Goal: Navigation & Orientation: Find specific page/section

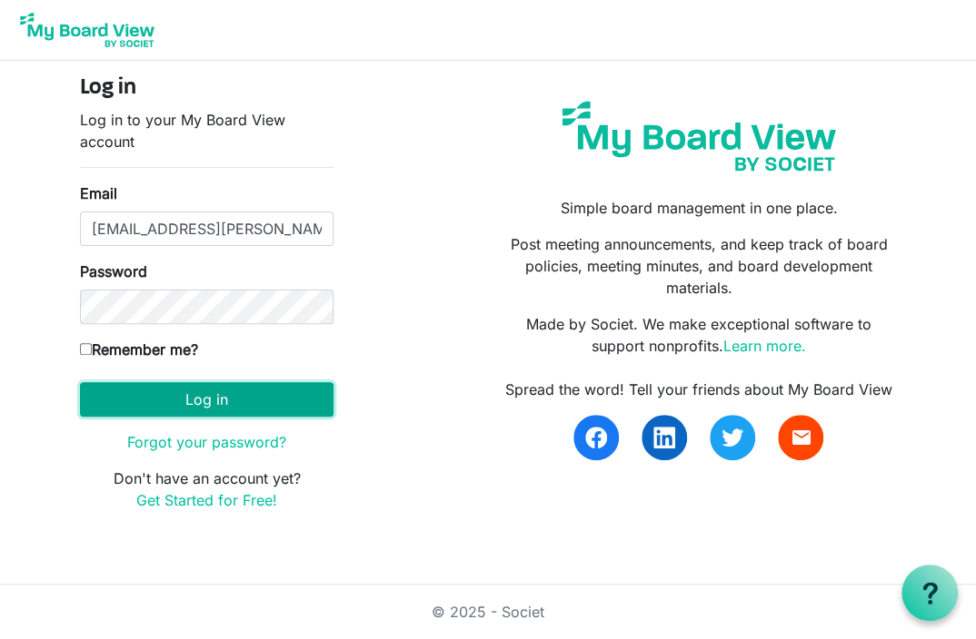
click at [208, 400] on button "Log in" at bounding box center [206, 399] width 253 height 35
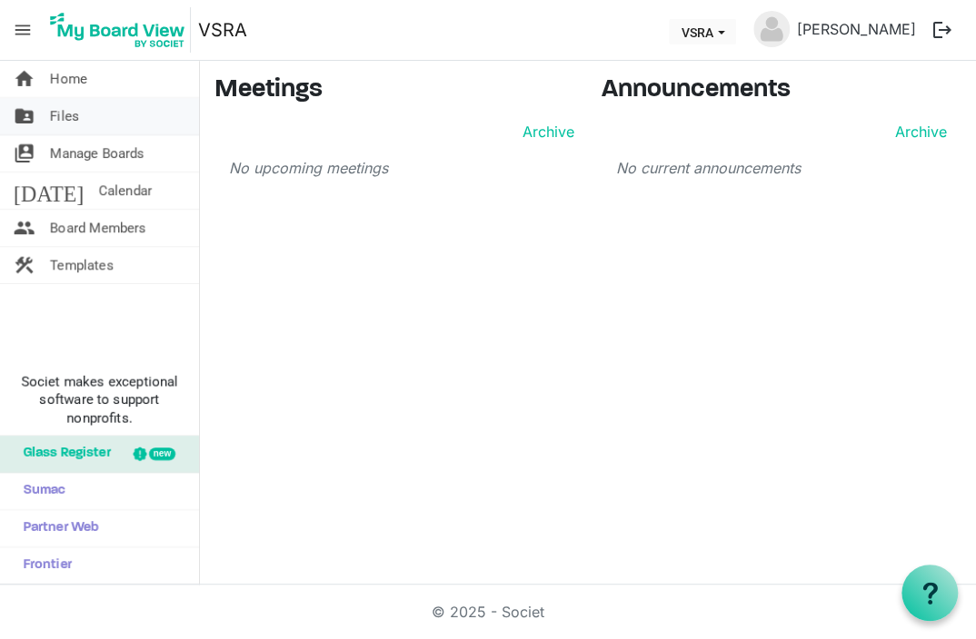
click at [63, 119] on span "Files" at bounding box center [64, 116] width 29 height 36
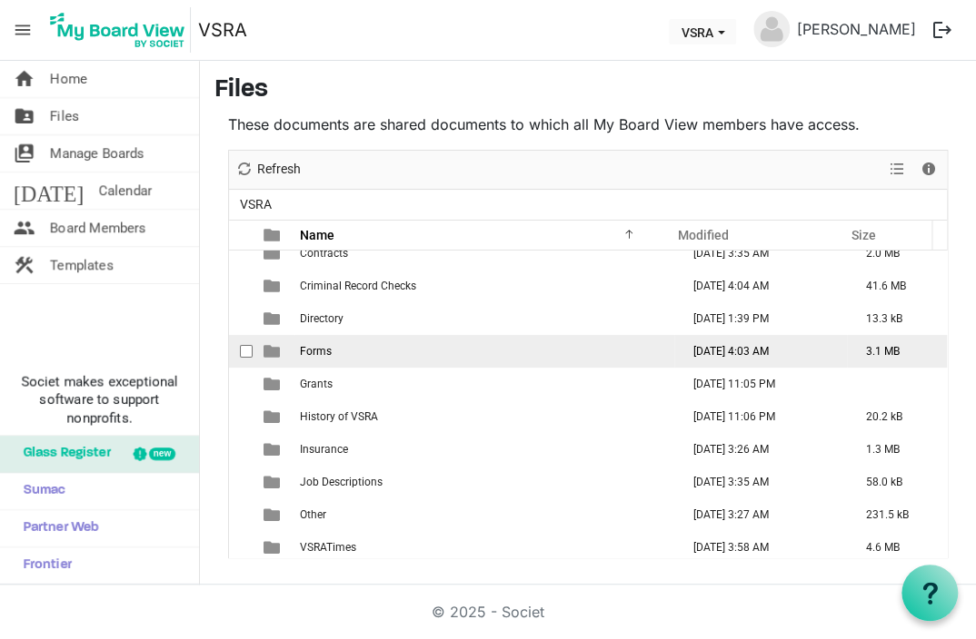
scroll to position [183, 0]
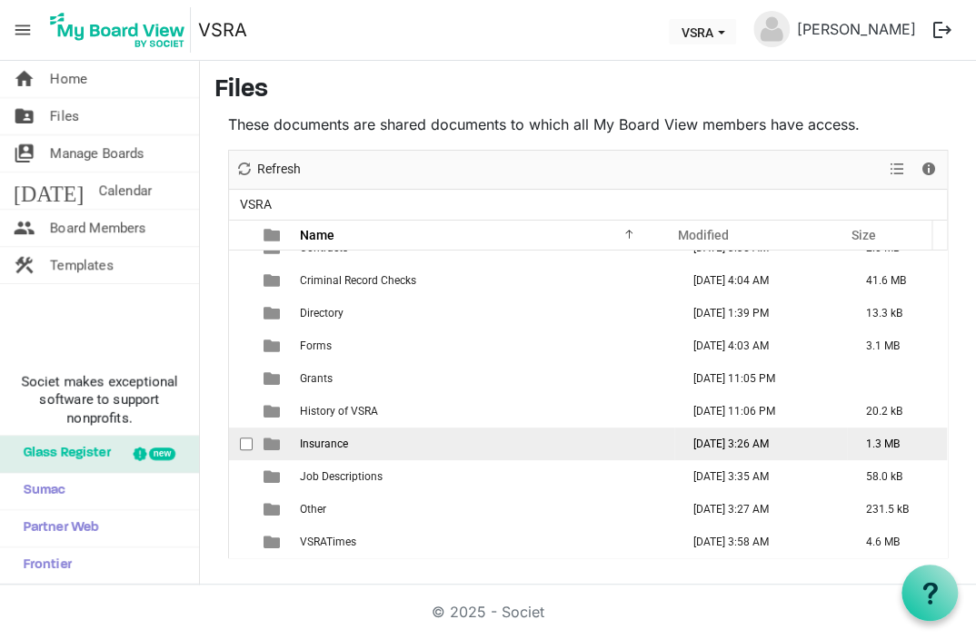
click at [312, 442] on span "Insurance" at bounding box center [324, 444] width 48 height 13
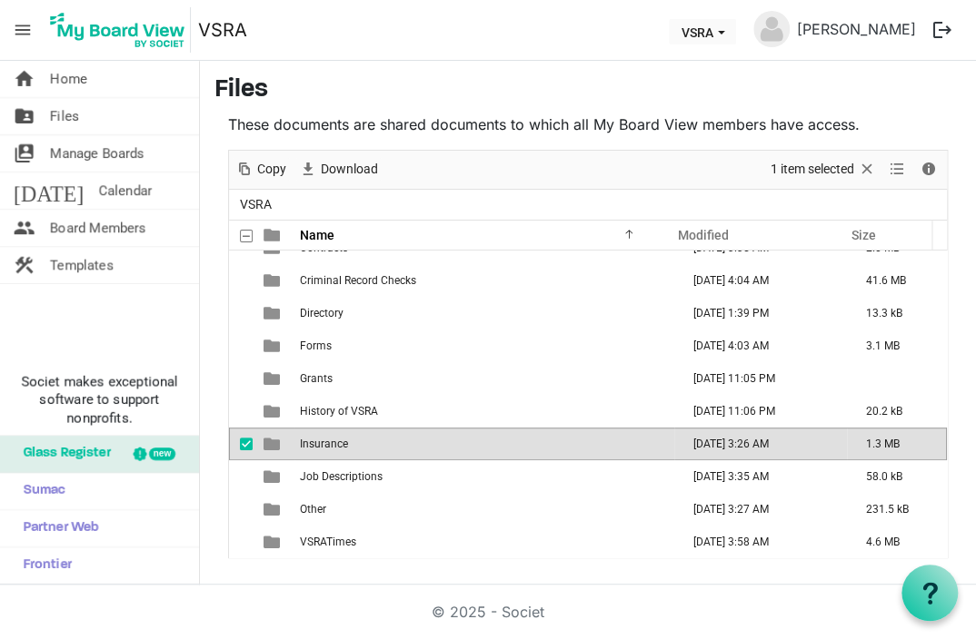
click at [312, 442] on span "Insurance" at bounding box center [324, 444] width 48 height 13
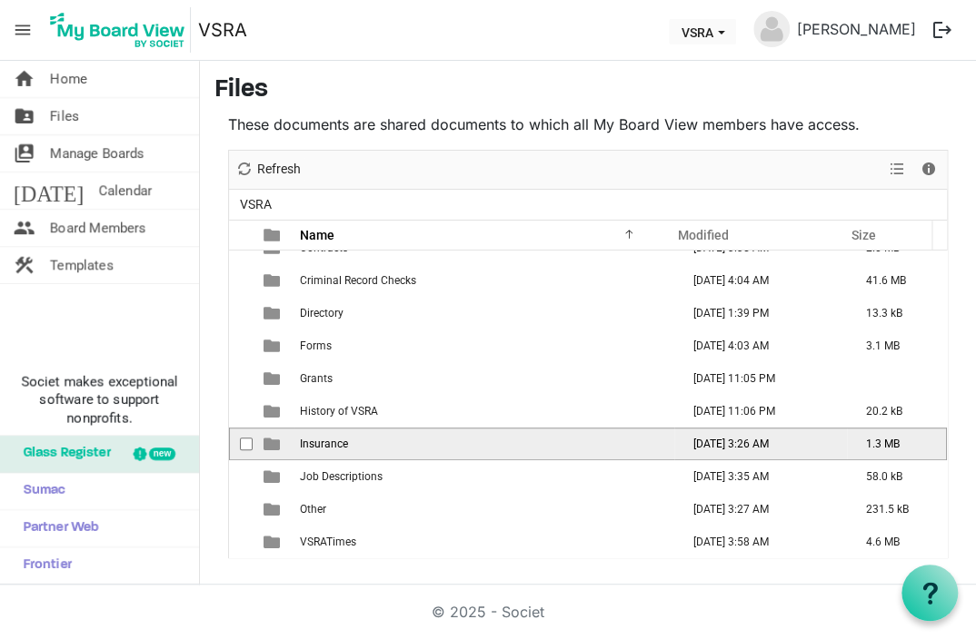
click at [312, 443] on span "Insurance" at bounding box center [324, 444] width 48 height 13
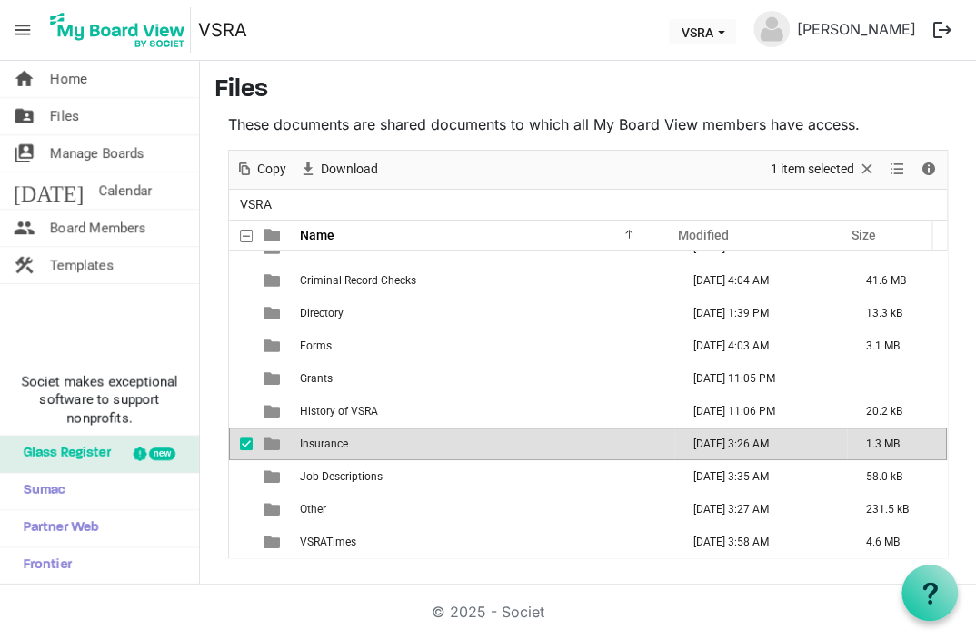
click at [312, 443] on span "Insurance" at bounding box center [324, 444] width 48 height 13
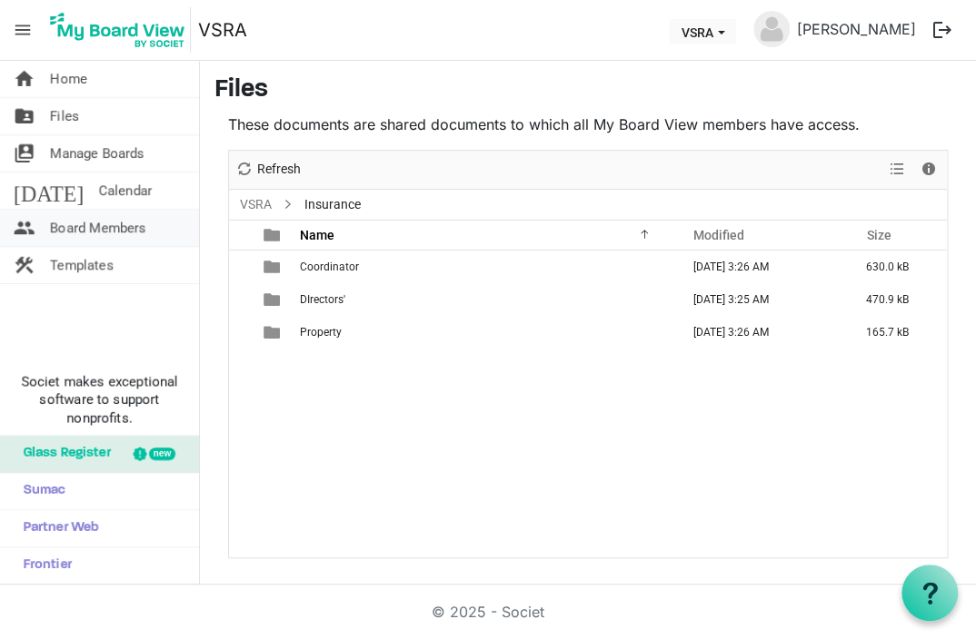
click at [64, 227] on span "Board Members" at bounding box center [98, 228] width 96 height 36
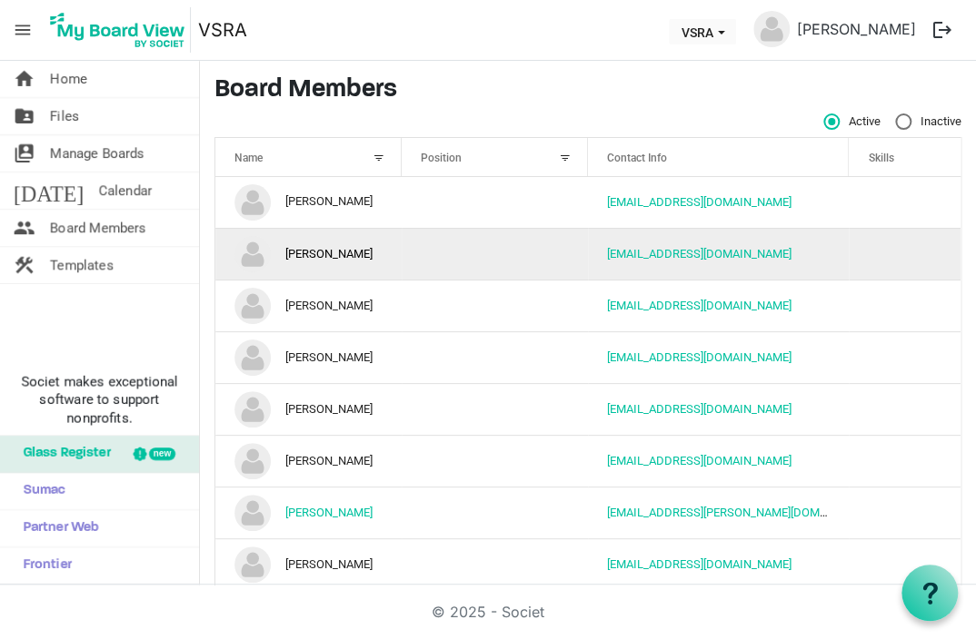
click at [315, 253] on td "Jennifer Beadle" at bounding box center [308, 254] width 186 height 52
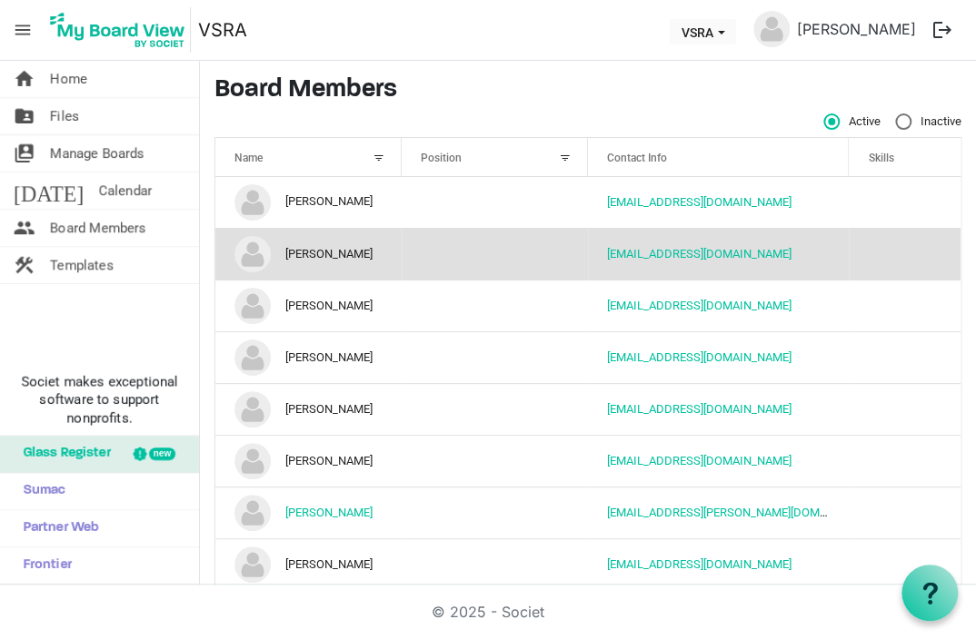
click at [532, 258] on td "column header Position" at bounding box center [494, 254] width 186 height 52
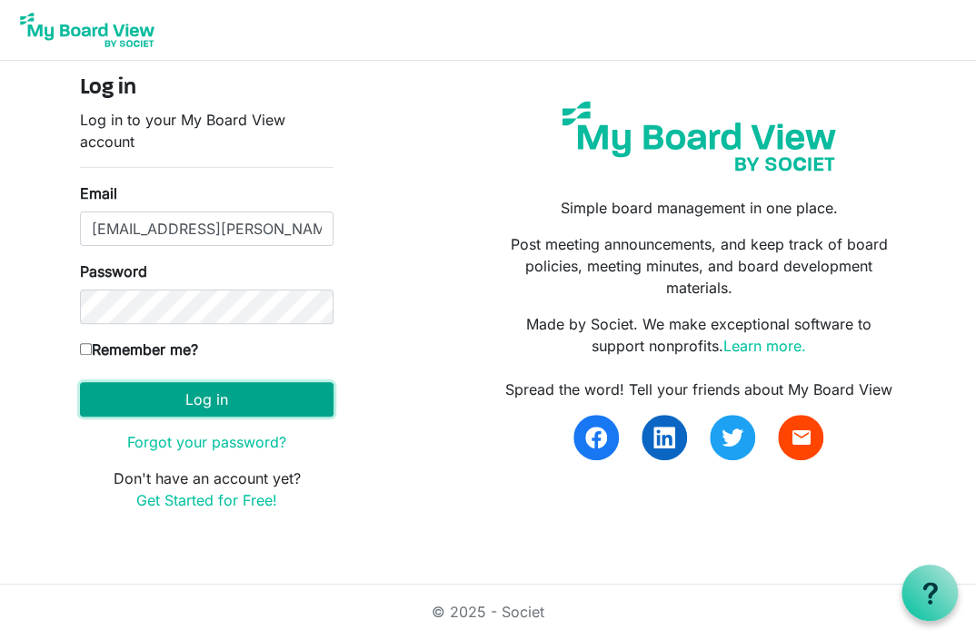
click at [203, 399] on button "Log in" at bounding box center [206, 399] width 253 height 35
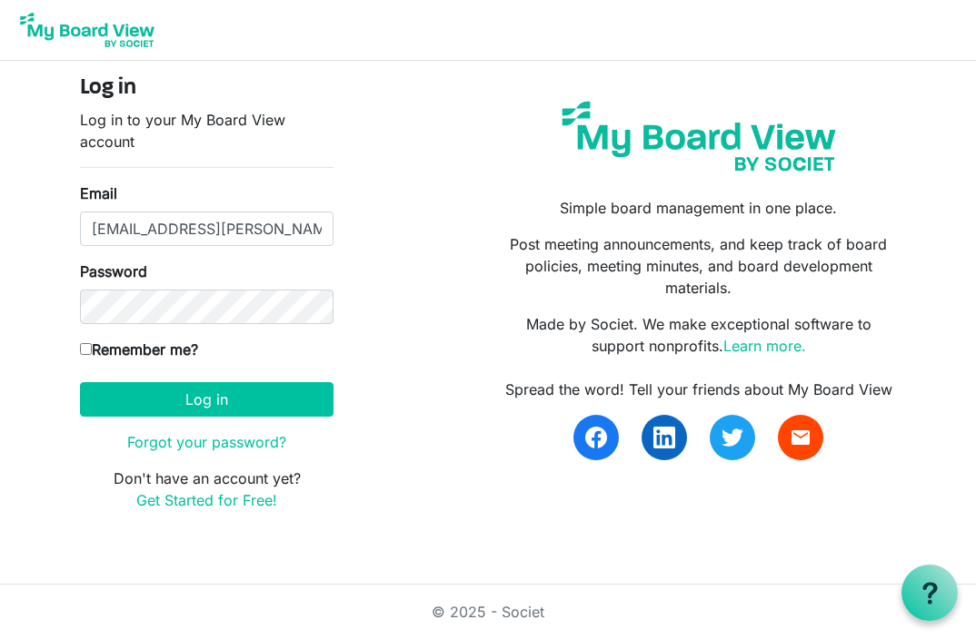
click at [84, 352] on input "Remember me?" at bounding box center [86, 349] width 12 height 12
checkbox input "true"
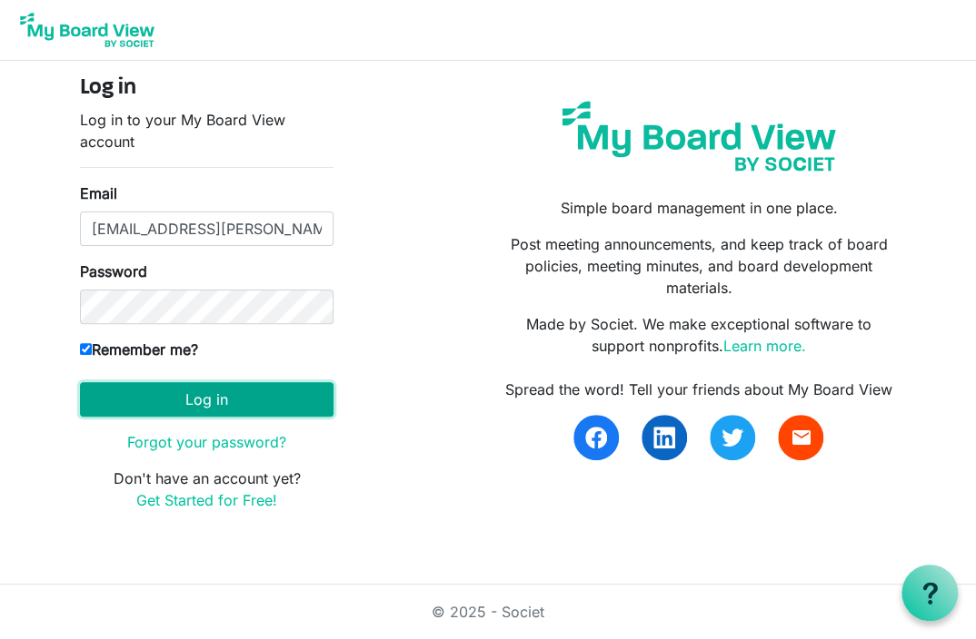
click at [196, 397] on button "Log in" at bounding box center [206, 399] width 253 height 35
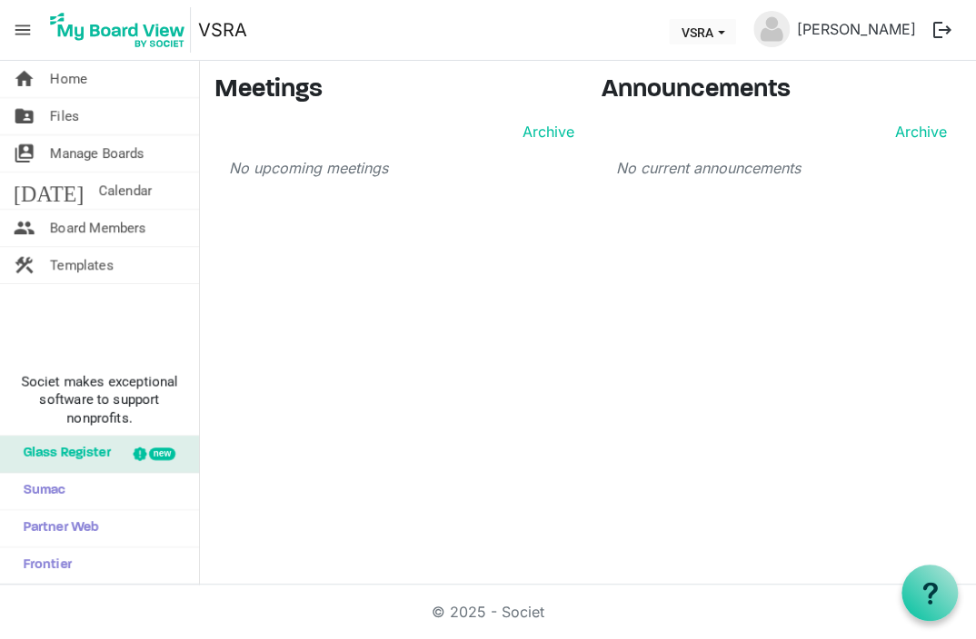
click at [263, 165] on p "No upcoming meetings" at bounding box center [401, 168] width 345 height 22
